Goal: Transaction & Acquisition: Book appointment/travel/reservation

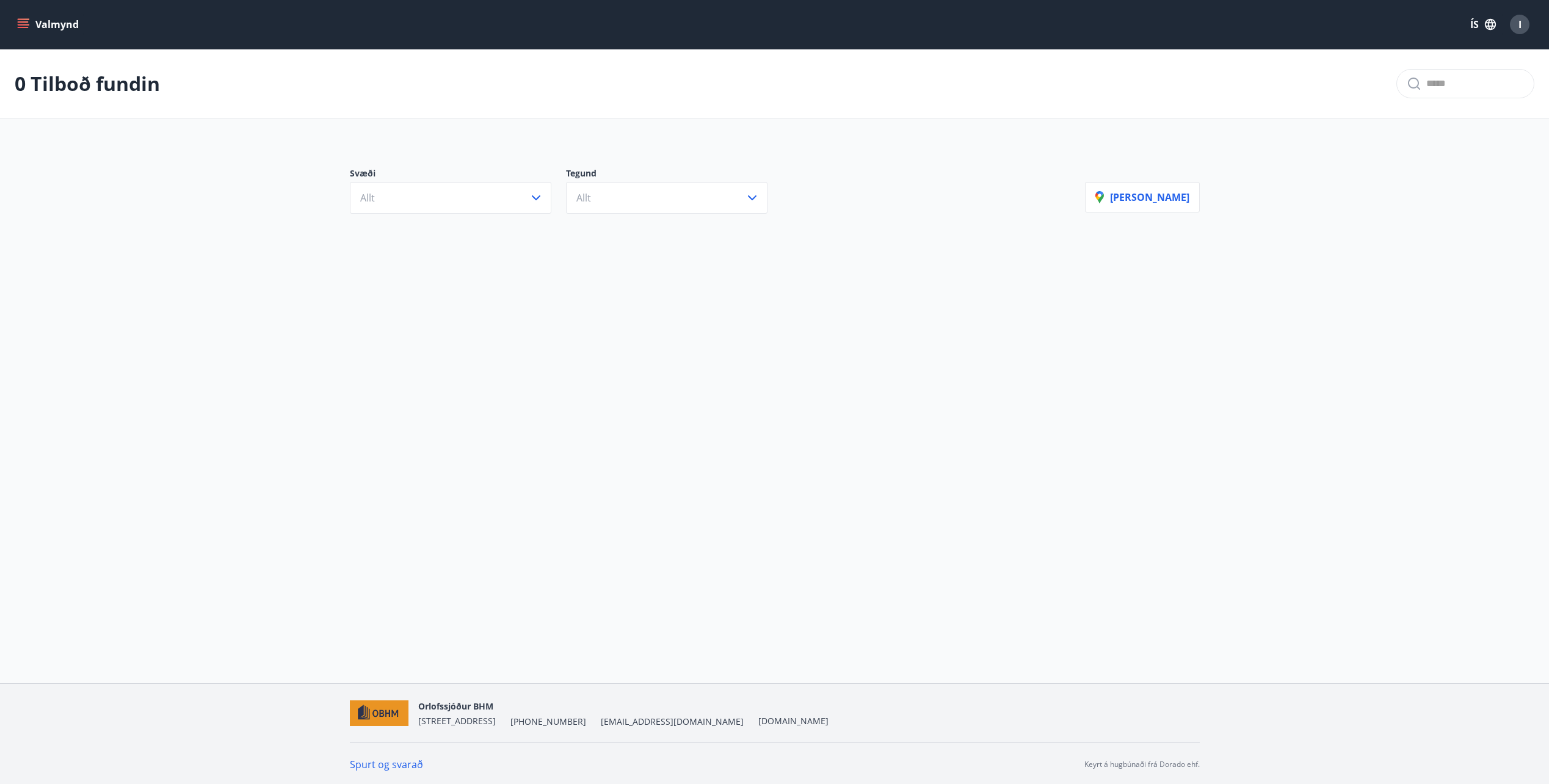
click at [790, 611] on div "Valmynd ÍS I 0 Tilboð fundin Svæði Allt Tegund Allt Sýna kort Forsíða Ferðaávís…" at bounding box center [774, 341] width 1549 height 683
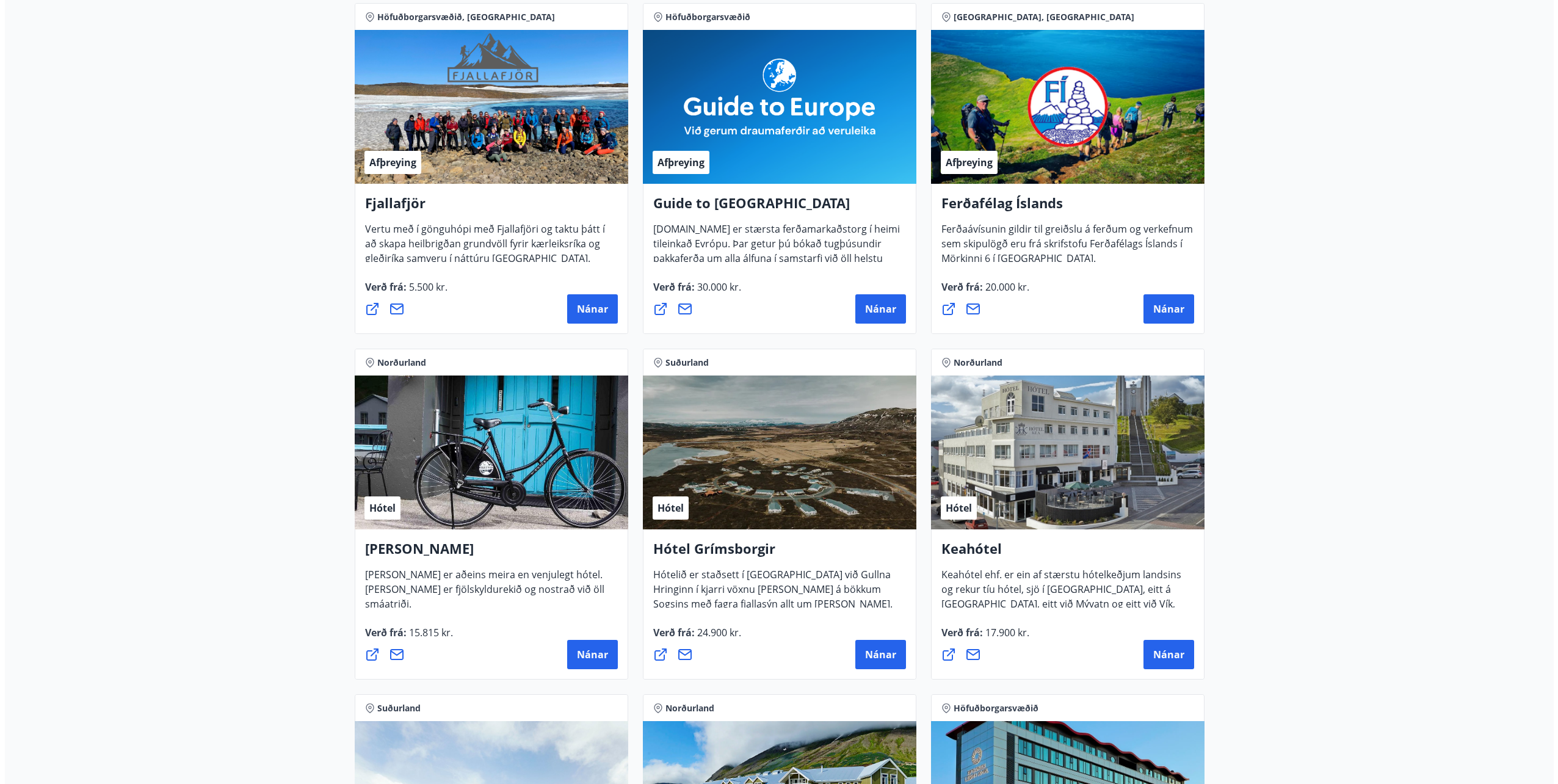
scroll to position [427, 0]
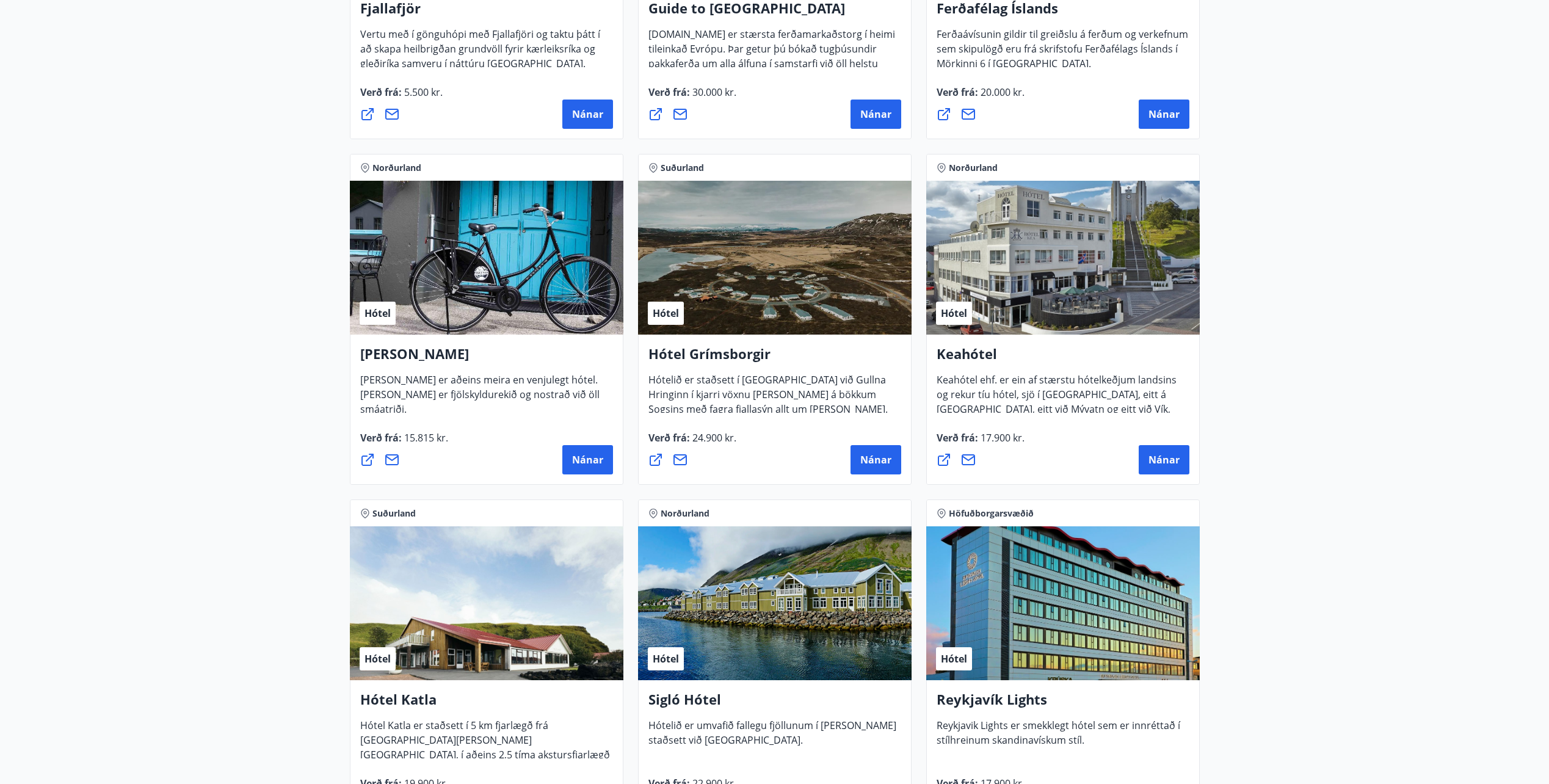
drag, startPoint x: 508, startPoint y: 241, endPoint x: 426, endPoint y: 301, distance: 101.6
click at [426, 301] on div "Hótel" at bounding box center [487, 257] width 274 height 153
click at [602, 465] on span "Nánar" at bounding box center [587, 459] width 31 height 13
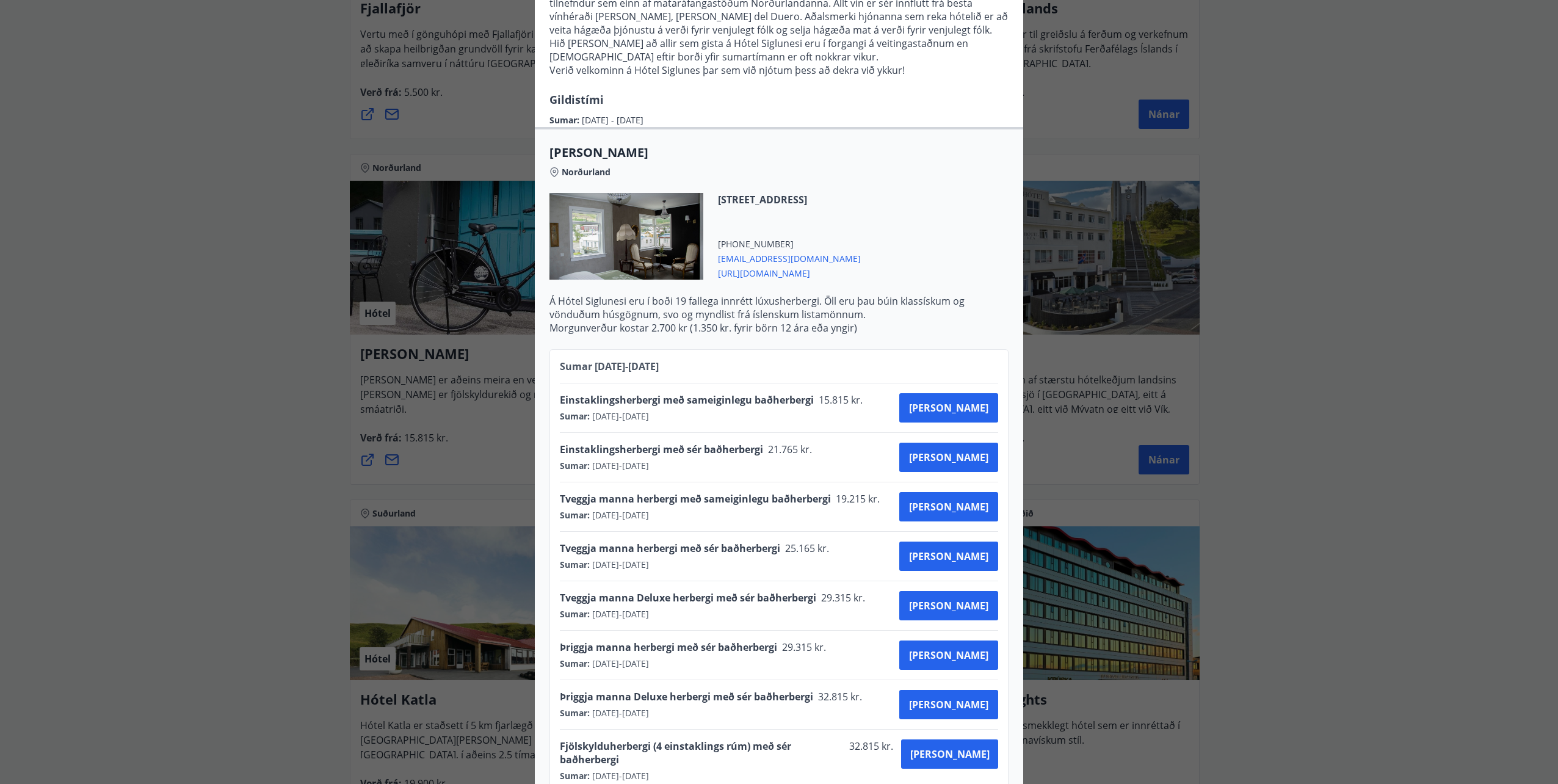
scroll to position [299, 0]
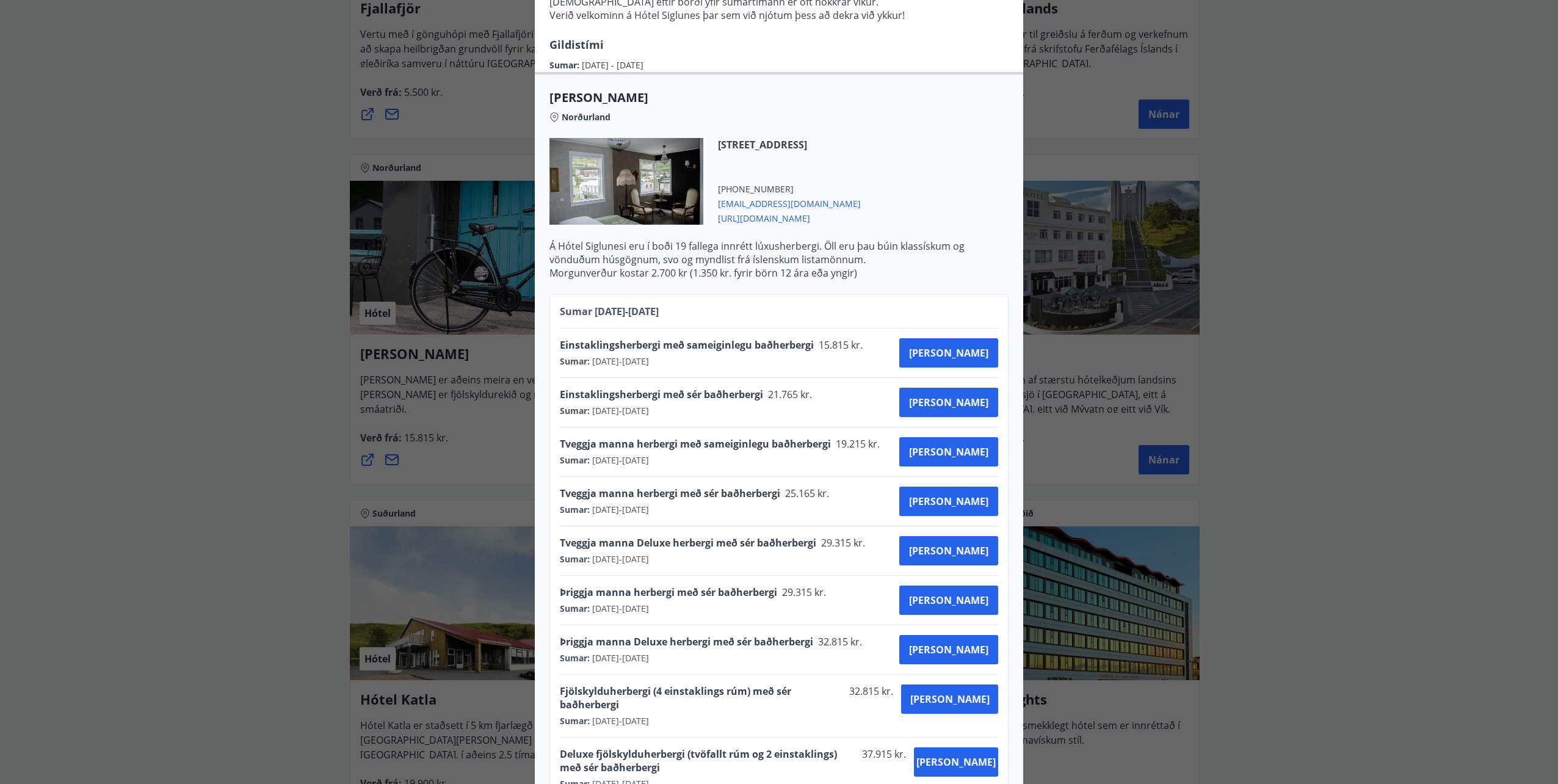
click at [692, 674] on div "Fjölskylduherbergi (4 einstaklings rúm) með sér baðherbergi 32.815 kr. Sumar : …" at bounding box center [779, 705] width 438 height 62
